Goal: Obtain resource: Obtain resource

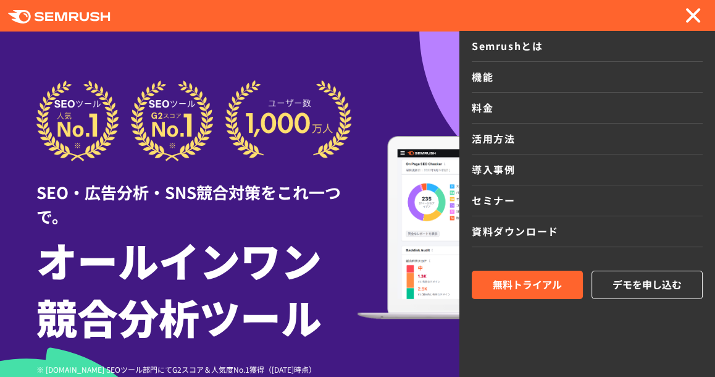
click at [533, 224] on link "資料ダウンロード" at bounding box center [587, 231] width 231 height 31
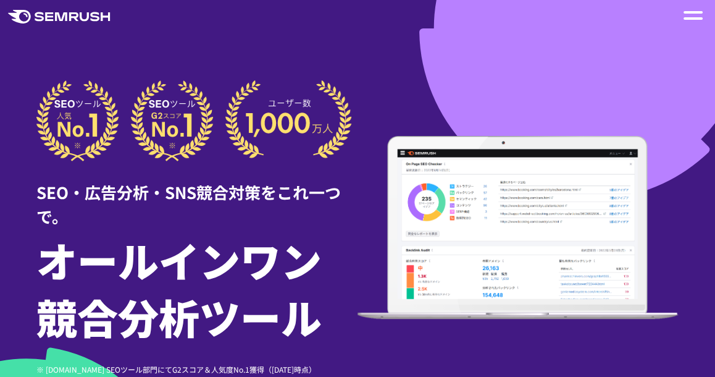
click at [689, 9] on div at bounding box center [692, 15] width 19 height 15
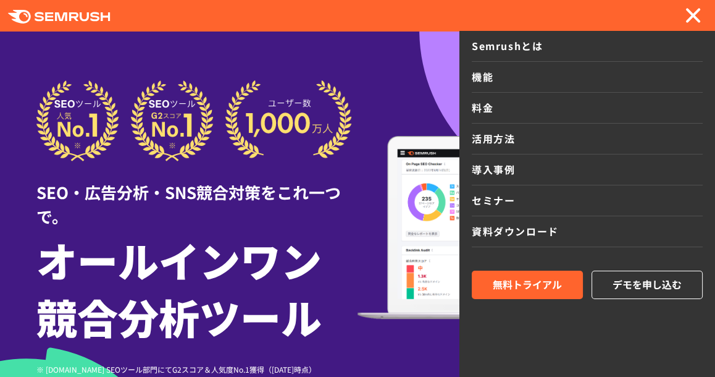
click at [689, 10] on span at bounding box center [692, 15] width 15 height 15
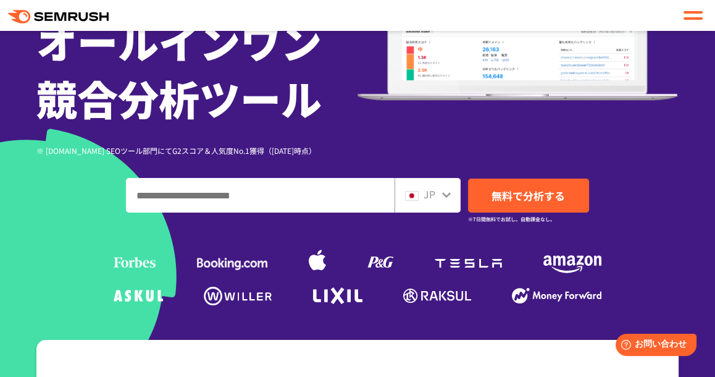
scroll to position [220, 0]
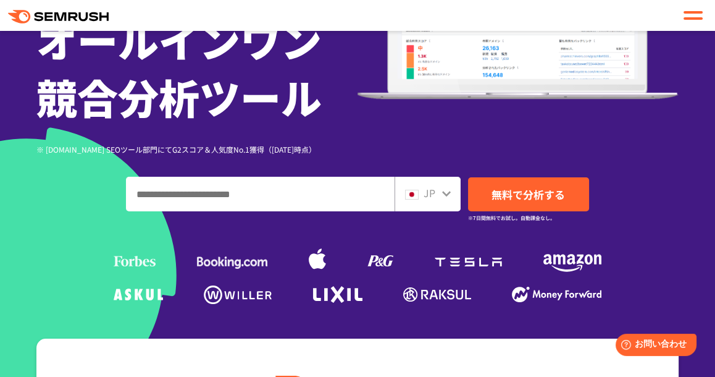
click at [431, 206] on div "JP" at bounding box center [427, 194] width 66 height 35
click at [435, 202] on div "JP" at bounding box center [427, 194] width 66 height 35
click at [438, 186] on div "JP" at bounding box center [425, 193] width 40 height 16
click at [441, 192] on icon at bounding box center [446, 193] width 10 height 10
click at [446, 190] on icon at bounding box center [446, 193] width 10 height 10
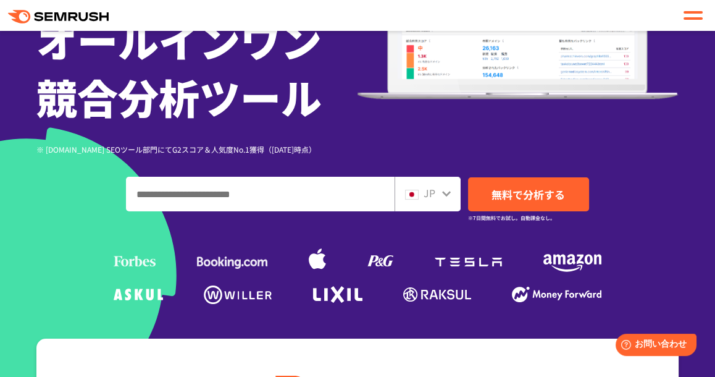
click at [427, 189] on span "JP" at bounding box center [429, 192] width 12 height 15
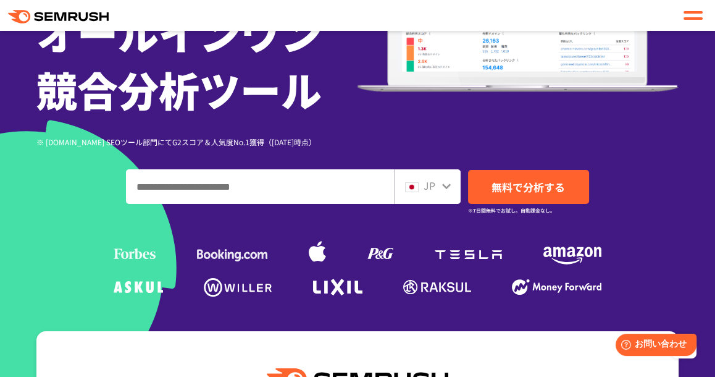
scroll to position [202, 0]
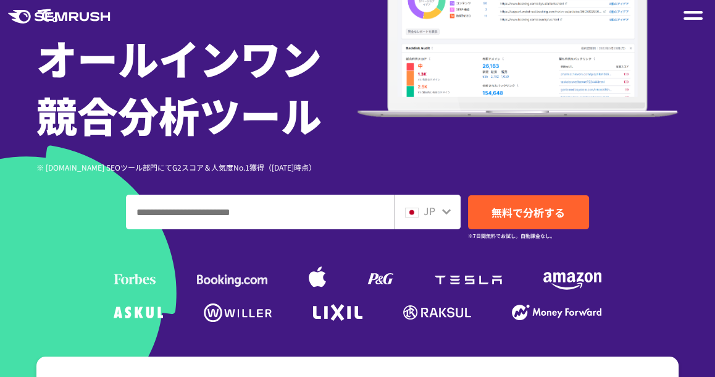
click at [425, 211] on span "JP" at bounding box center [429, 210] width 12 height 15
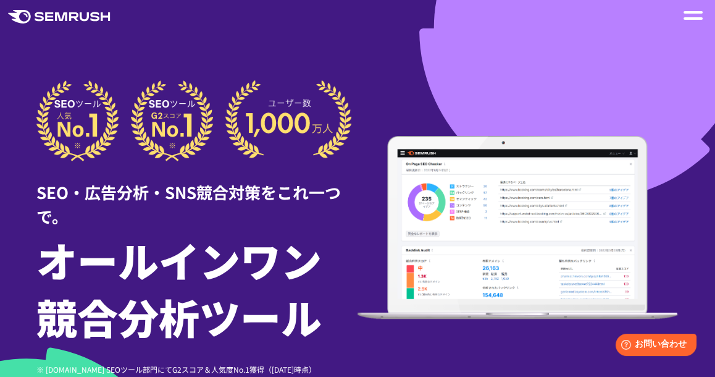
click at [693, 21] on div at bounding box center [692, 15] width 19 height 15
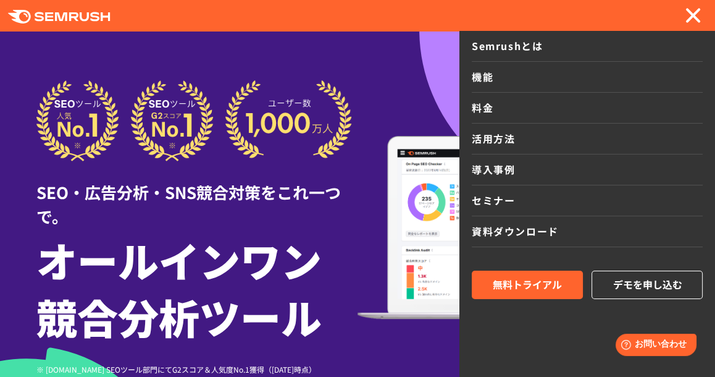
click at [505, 227] on link "資料ダウンロード" at bounding box center [587, 231] width 231 height 31
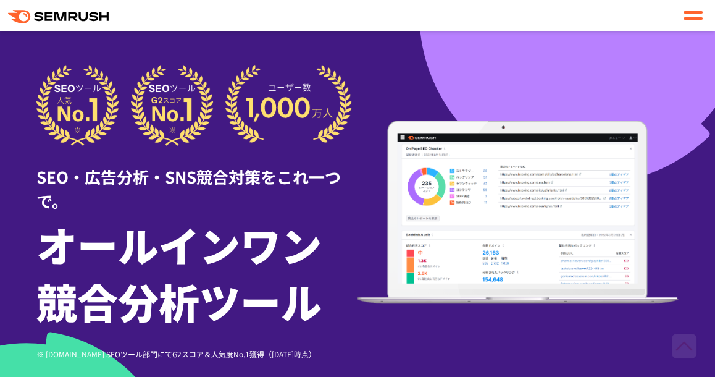
scroll to position [9, 0]
